Goal: Task Accomplishment & Management: Use online tool/utility

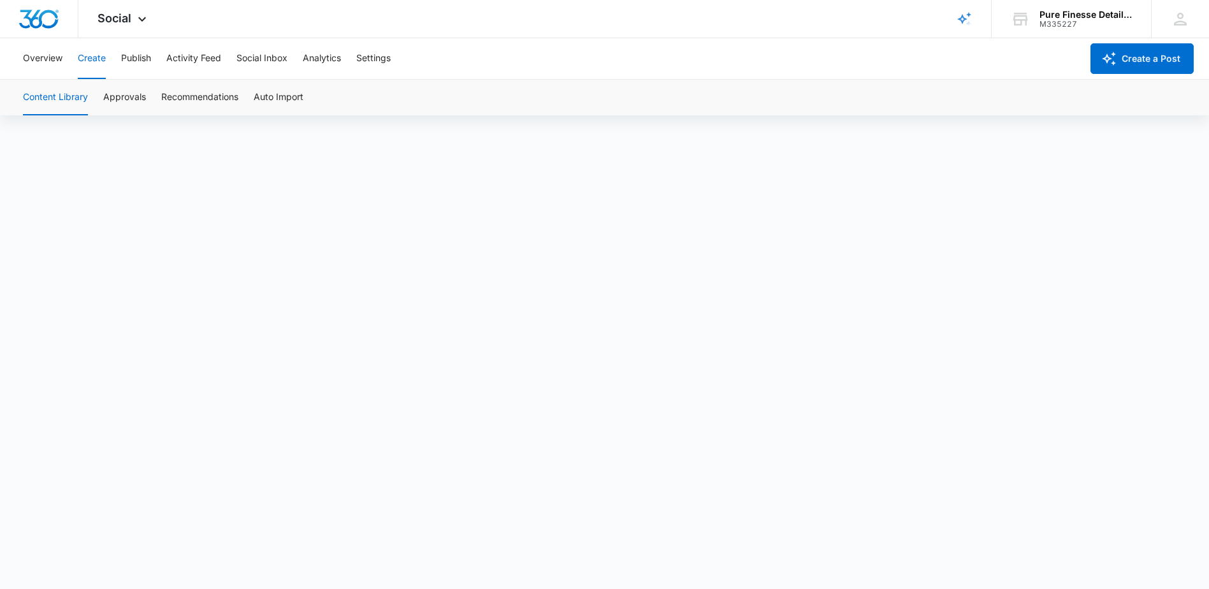
scroll to position [9, 0]
click at [145, 55] on button "Publish" at bounding box center [136, 58] width 30 height 41
click at [97, 59] on button "Create" at bounding box center [92, 58] width 28 height 41
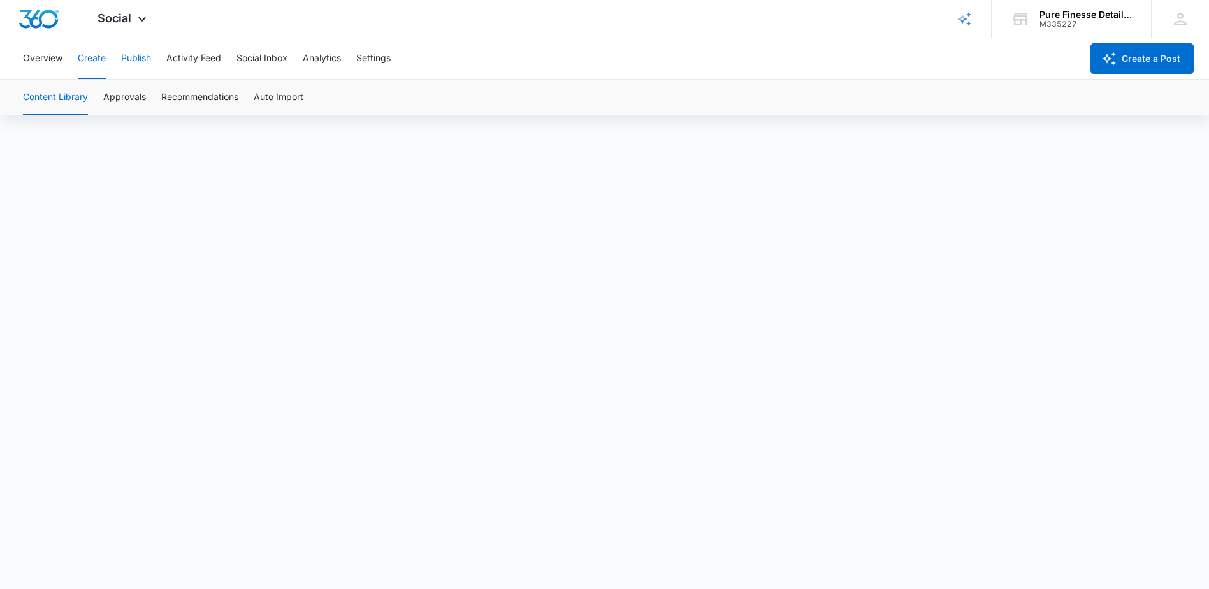
click at [141, 62] on button "Publish" at bounding box center [136, 58] width 30 height 41
